Goal: Task Accomplishment & Management: Complete application form

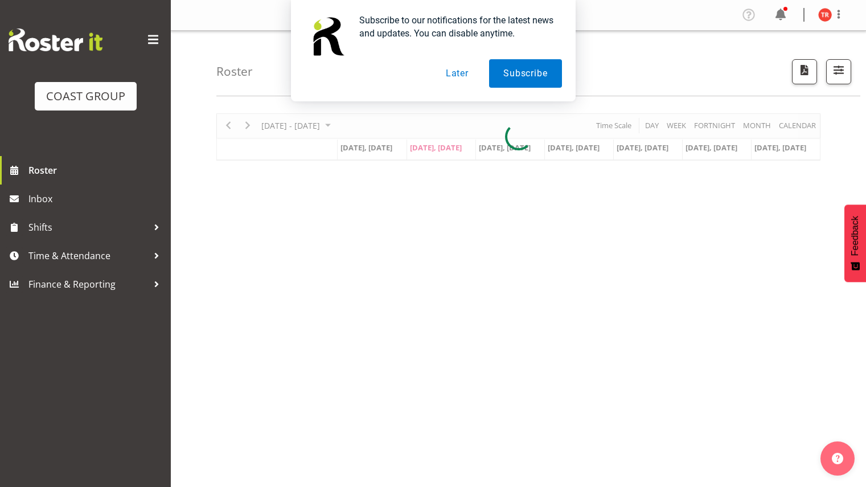
click at [455, 71] on button "Later" at bounding box center [457, 73] width 51 height 28
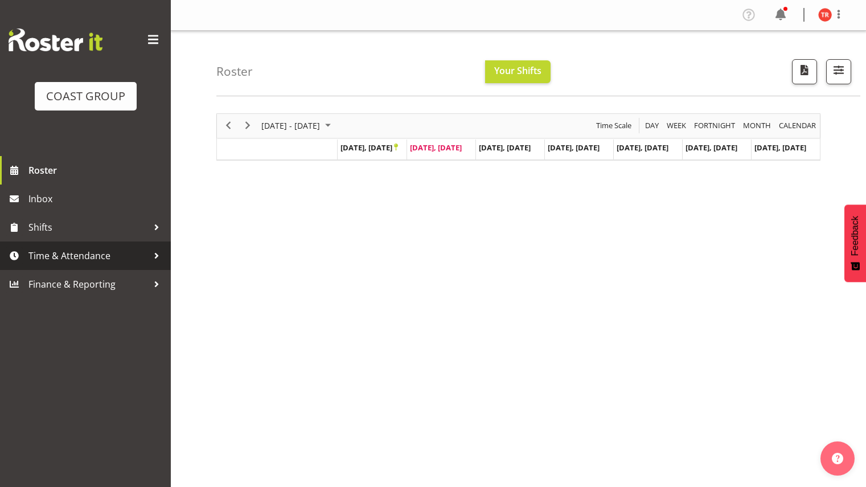
click at [101, 258] on span "Time & Attendance" at bounding box center [88, 255] width 120 height 17
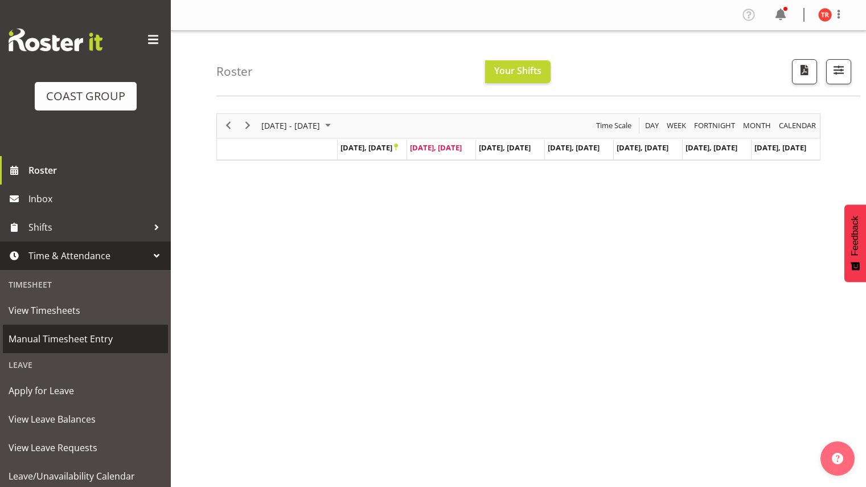
click at [81, 340] on span "Manual Timesheet Entry" at bounding box center [86, 338] width 154 height 17
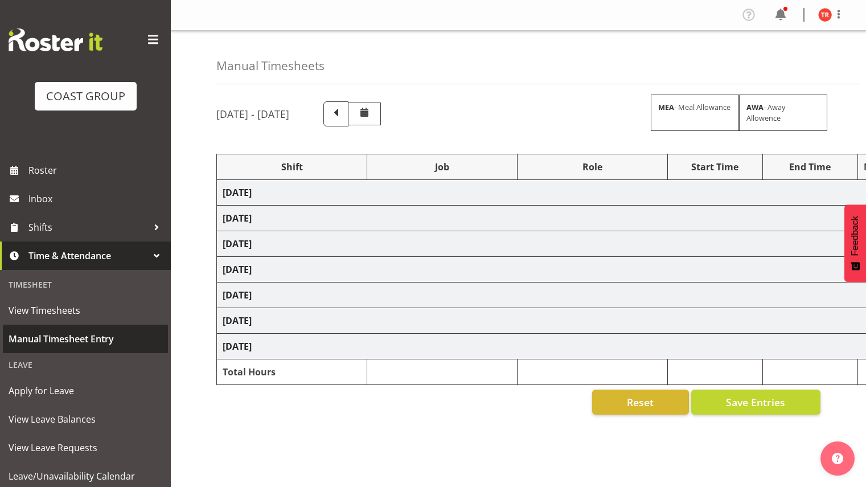
select select "66522"
select select "9134"
select select "68961"
select select "69"
select select "79744"
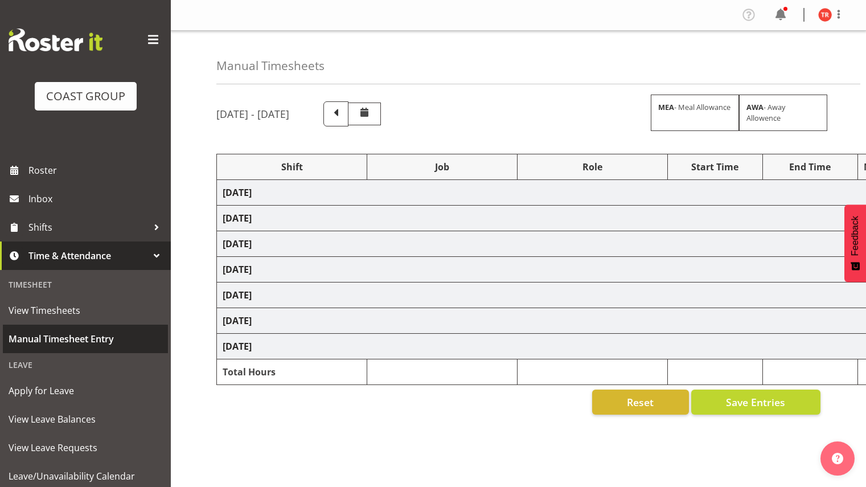
select select "9134"
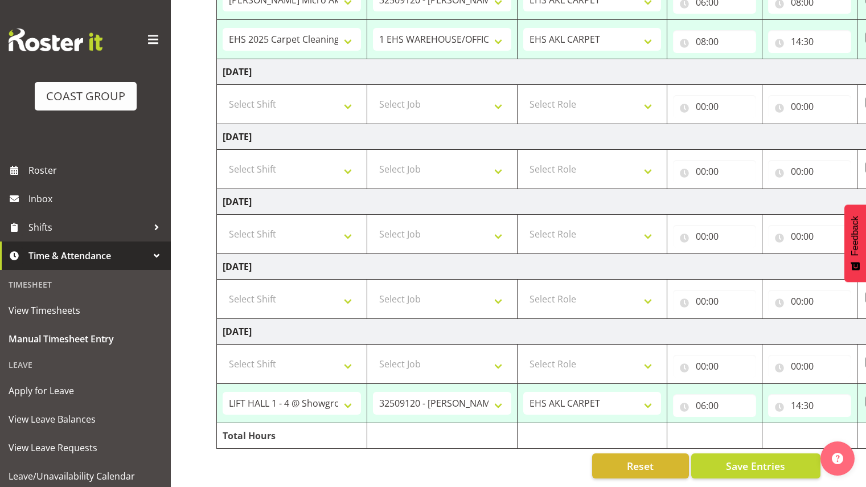
scroll to position [0, 147]
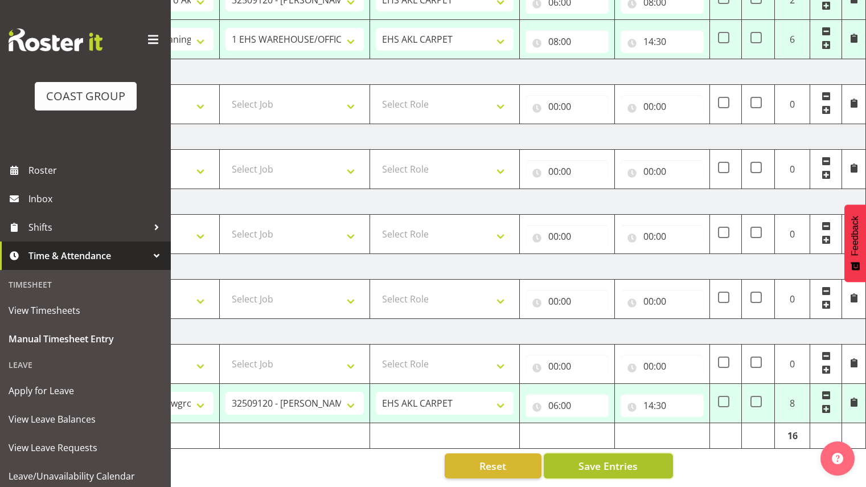
click at [633, 458] on span "Save Entries" at bounding box center [607, 465] width 59 height 15
select select "66522"
select select "9134"
type input "06:00"
type input "08:00"
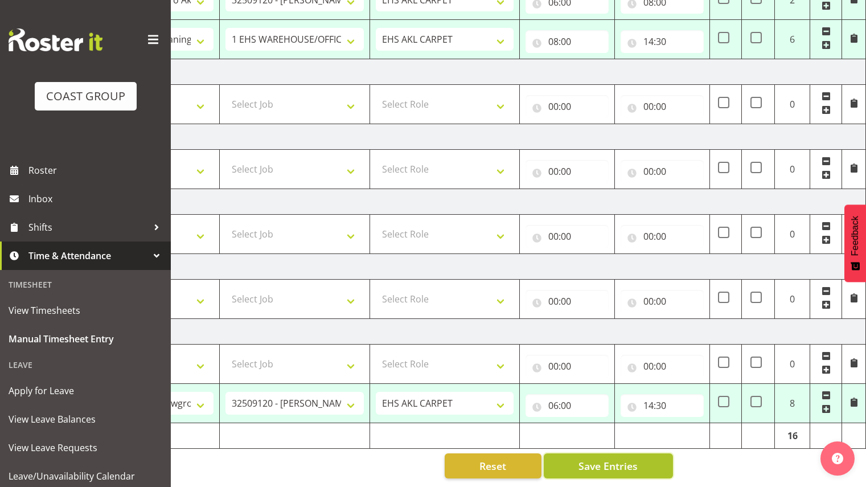
select select "68961"
select select "69"
type input "08:00"
type input "14:30"
select select "79744"
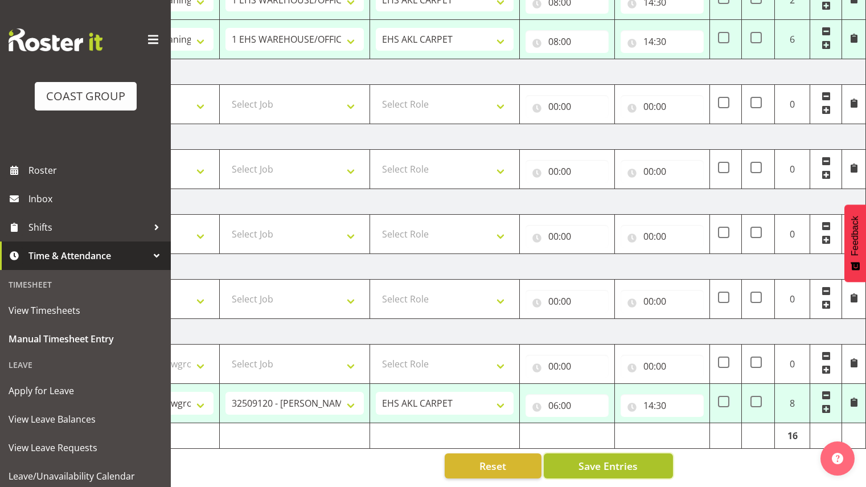
select select "9134"
type input "06:00"
type input "14:30"
select select "79744"
select select "9134"
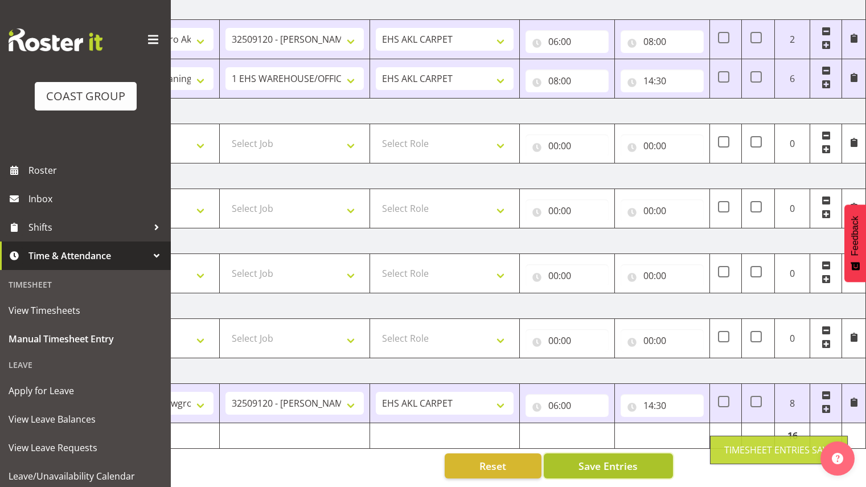
scroll to position [259, 0]
click at [633, 458] on span "Save Entries" at bounding box center [607, 465] width 59 height 15
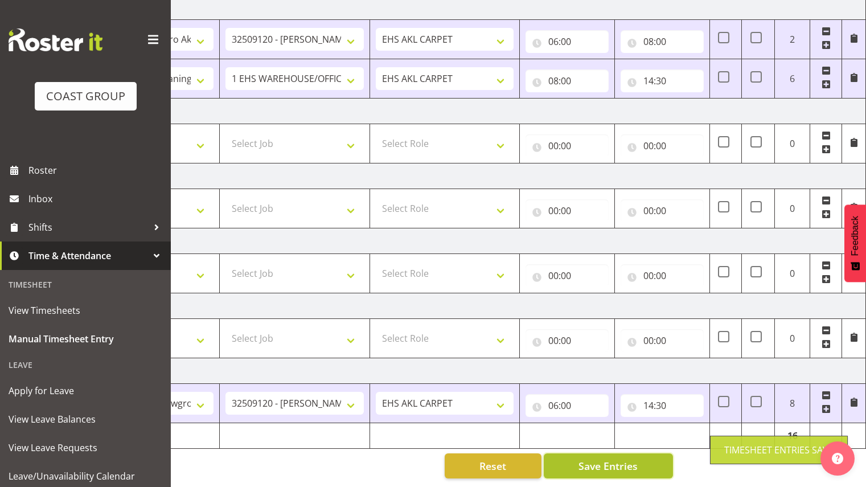
click at [633, 458] on span "Save Entries" at bounding box center [607, 465] width 59 height 15
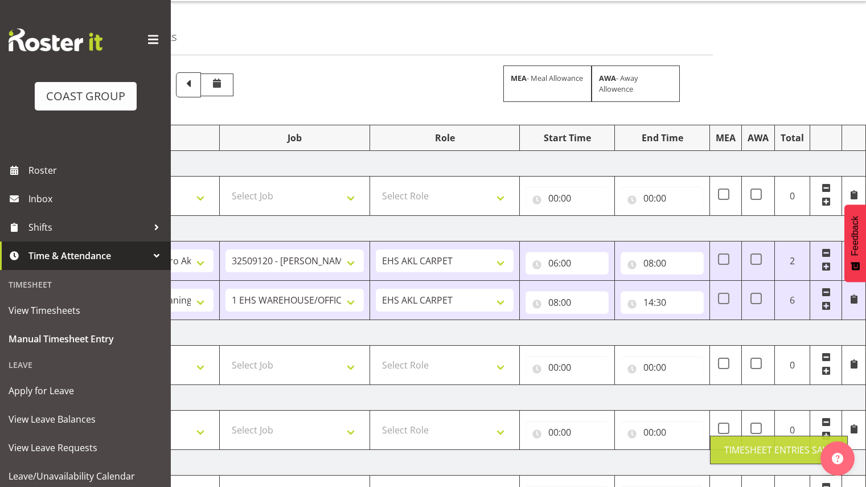
scroll to position [0, 0]
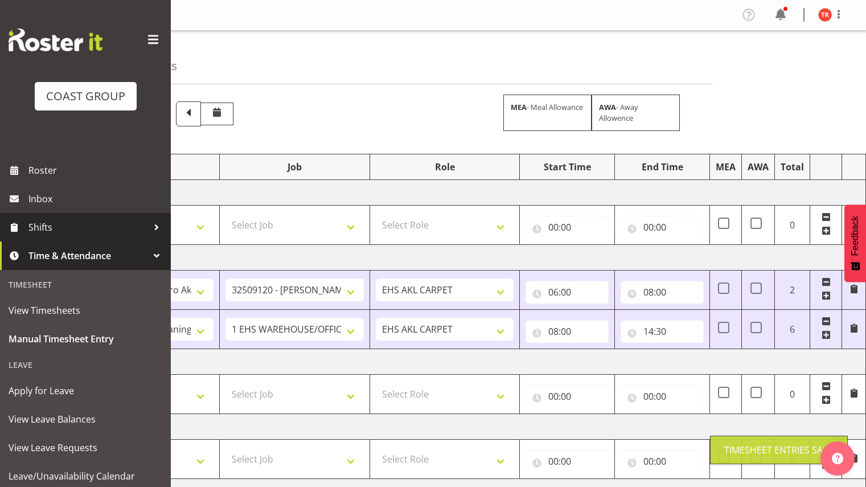
click at [77, 217] on link "Shifts" at bounding box center [85, 227] width 171 height 28
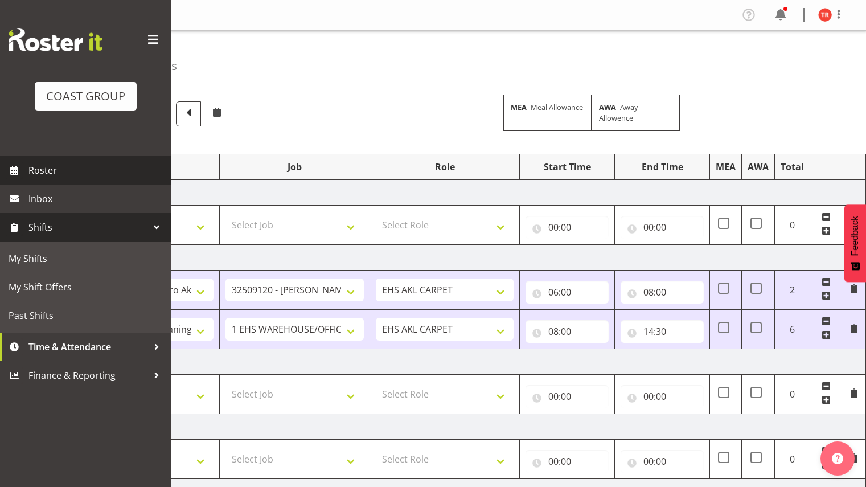
click at [62, 168] on span "Roster" at bounding box center [96, 170] width 137 height 17
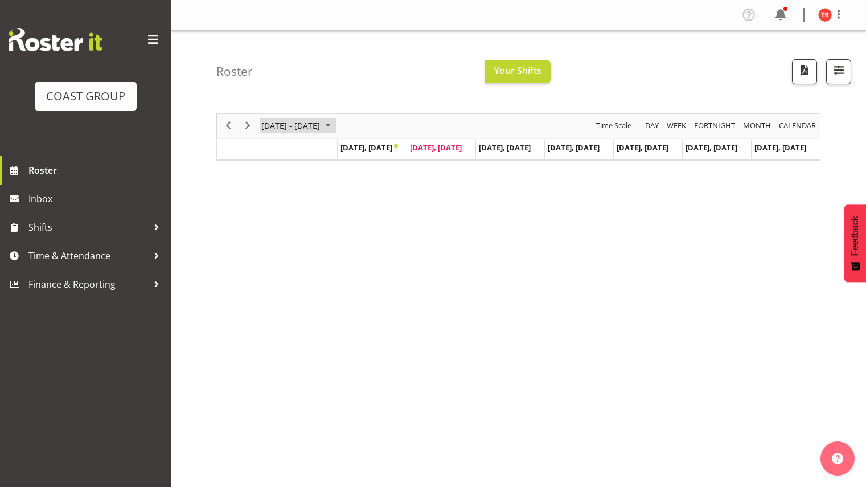
click at [335, 126] on span "September 2025" at bounding box center [328, 125] width 14 height 14
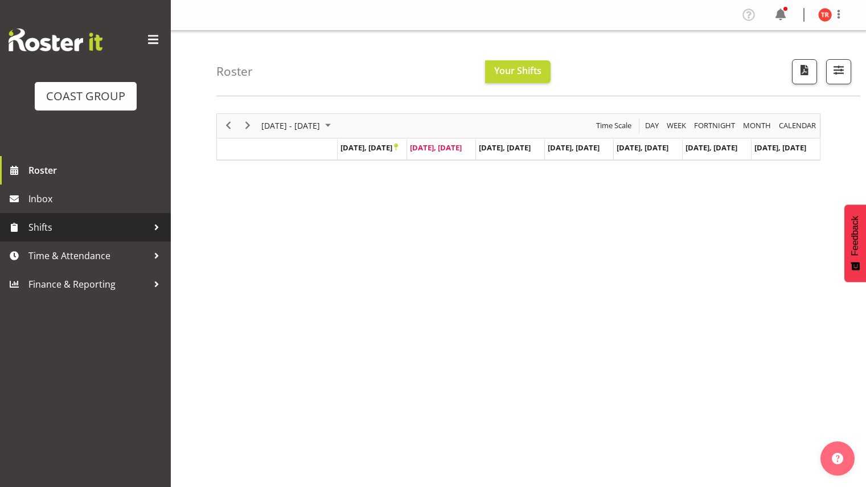
click at [55, 217] on link "Shifts" at bounding box center [85, 227] width 171 height 28
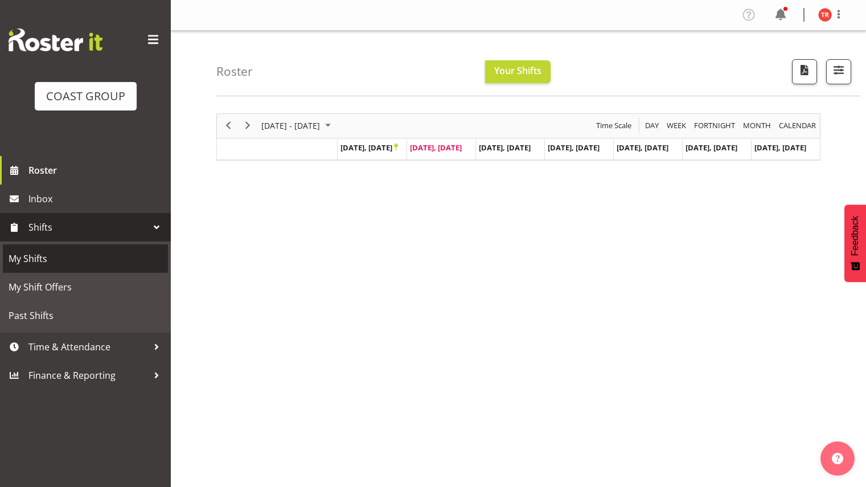
click at [59, 262] on span "My Shifts" at bounding box center [86, 258] width 154 height 17
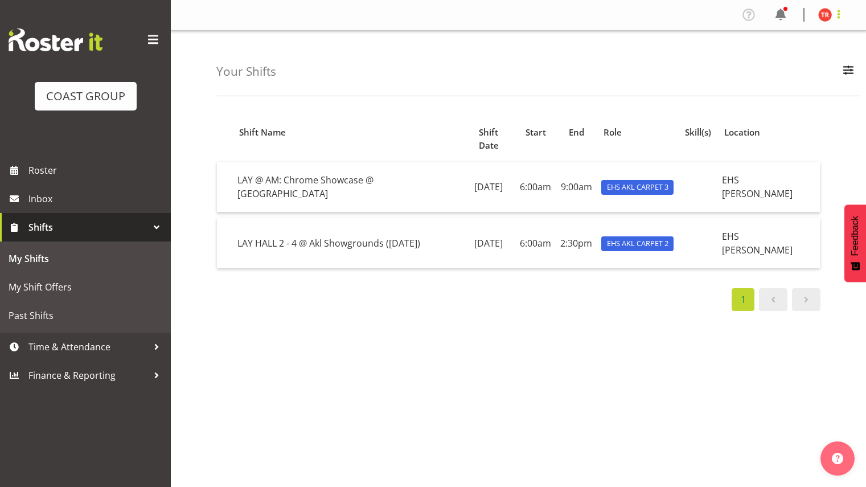
click at [844, 19] on span at bounding box center [839, 14] width 14 height 14
click at [790, 62] on link "Log Out" at bounding box center [790, 60] width 109 height 20
